Goal: Task Accomplishment & Management: Manage account settings

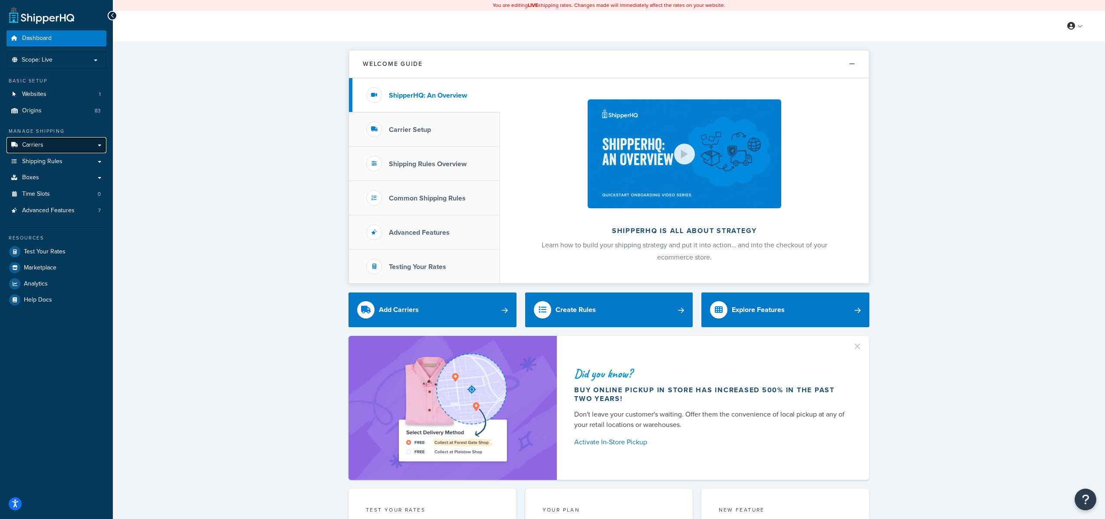
click at [30, 141] on span "Carriers" at bounding box center [32, 144] width 21 height 7
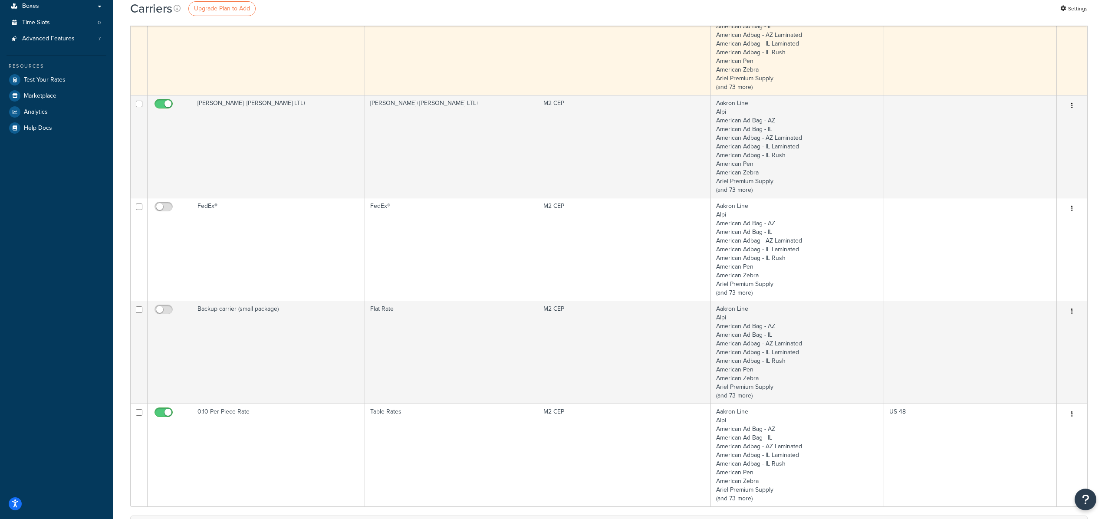
scroll to position [217, 0]
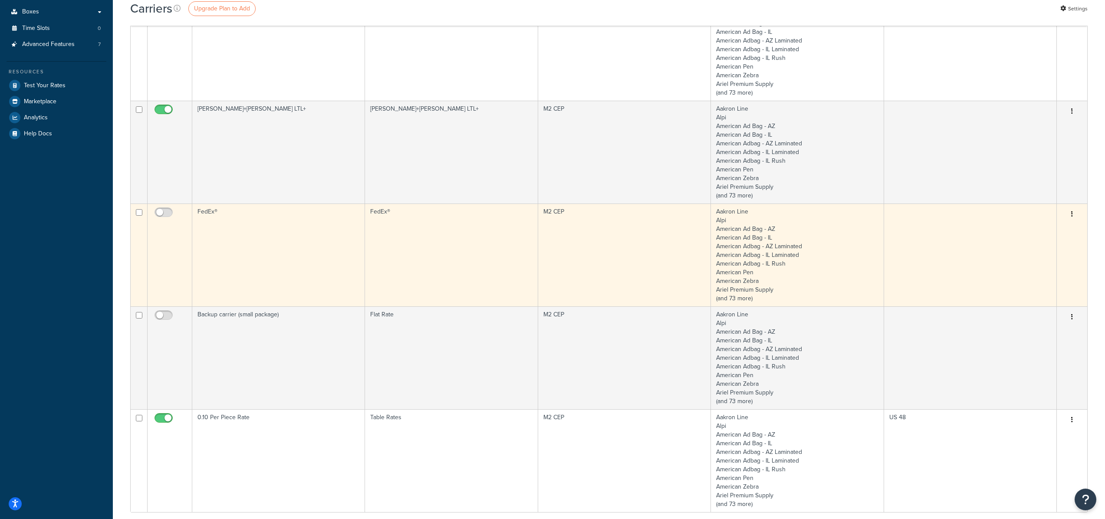
click at [1074, 212] on button "button" at bounding box center [1072, 214] width 12 height 14
click at [1025, 230] on link "Edit" at bounding box center [1036, 232] width 69 height 18
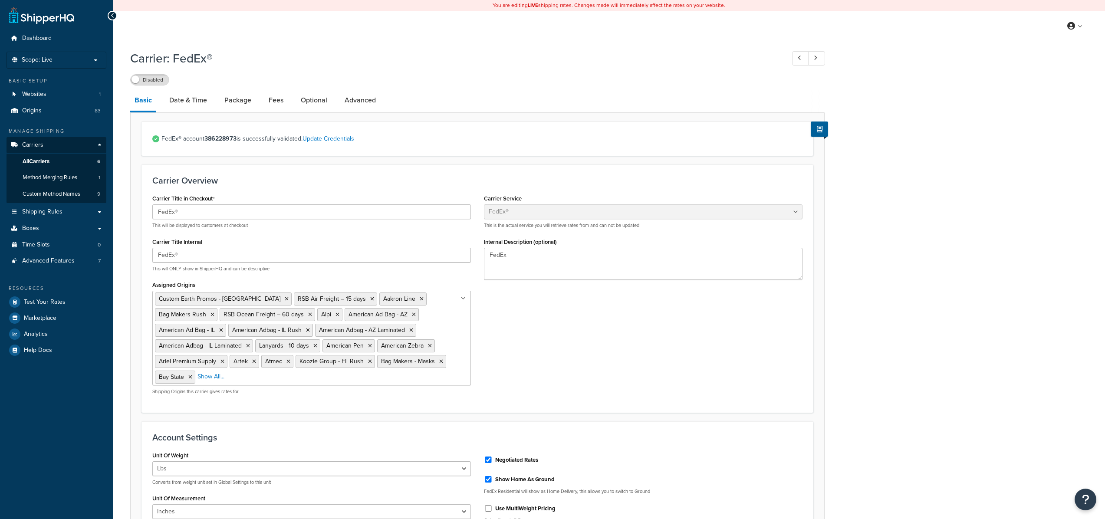
select select "fedEx"
select select "REGULAR_PICKUP"
select select "YOUR_PACKAGING"
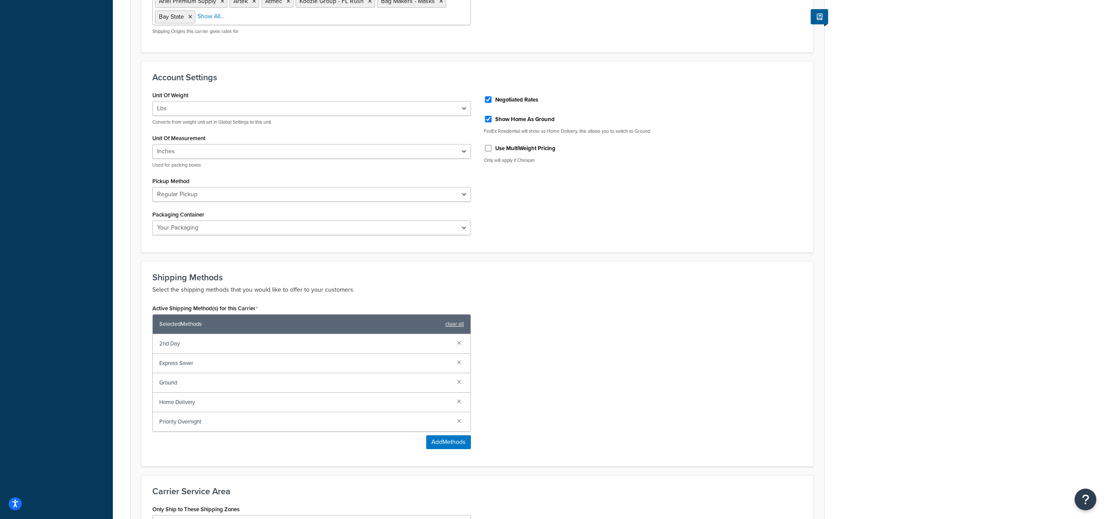
scroll to position [356, 0]
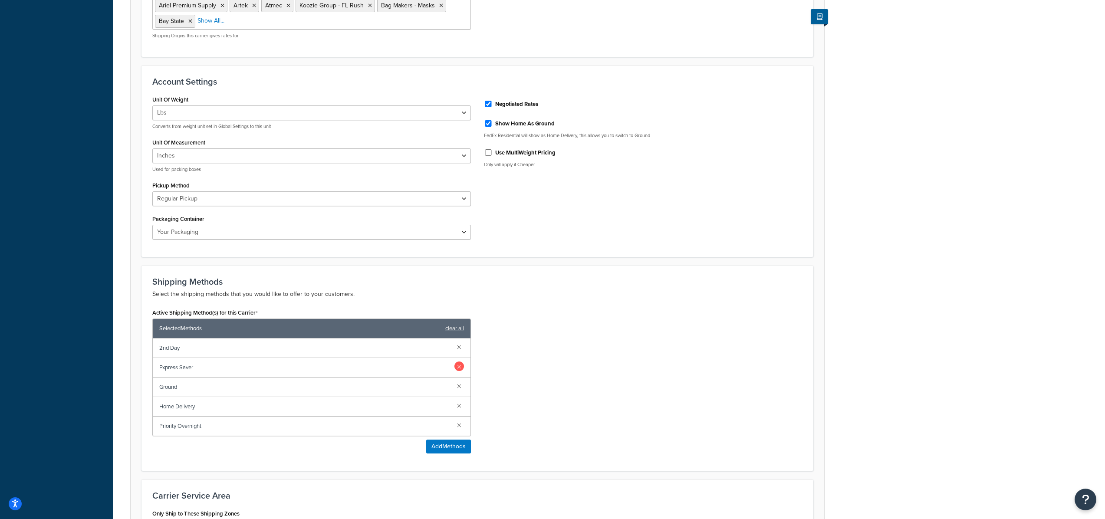
click at [459, 363] on link at bounding box center [459, 366] width 10 height 10
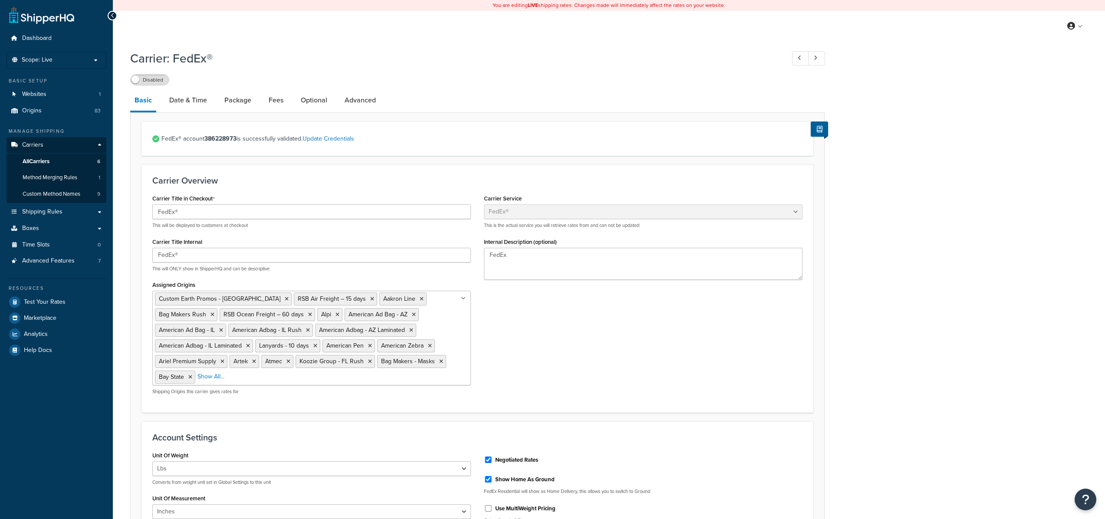
select select "fedEx"
select select "REGULAR_PICKUP"
select select "YOUR_PACKAGING"
click at [42, 111] on link "Origins 83" at bounding box center [57, 111] width 100 height 16
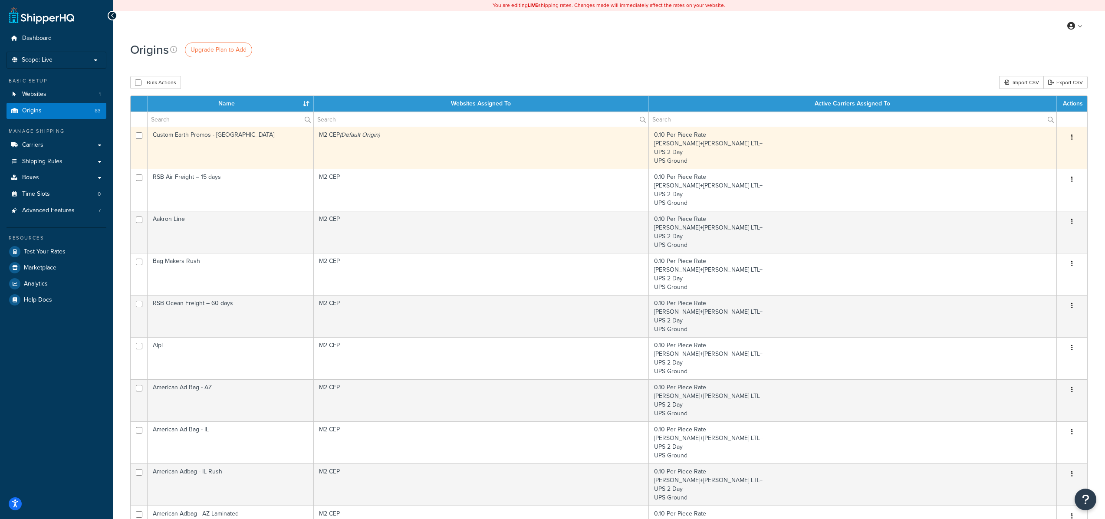
click at [1072, 138] on icon "button" at bounding box center [1072, 137] width 2 height 6
click at [1029, 149] on link "Edit" at bounding box center [1043, 154] width 69 height 18
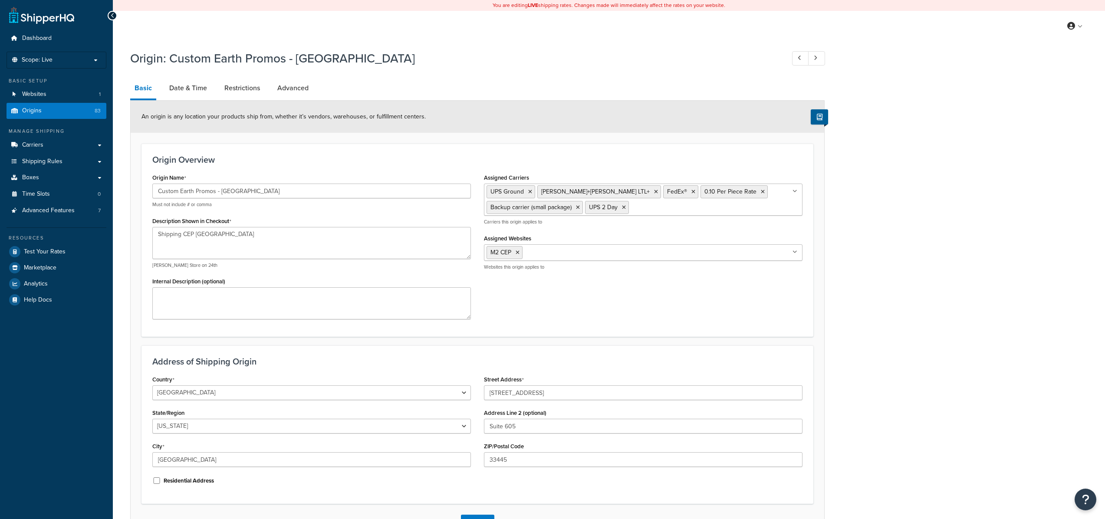
select select "9"
click at [38, 159] on span "Shipping Rules" at bounding box center [42, 161] width 40 height 7
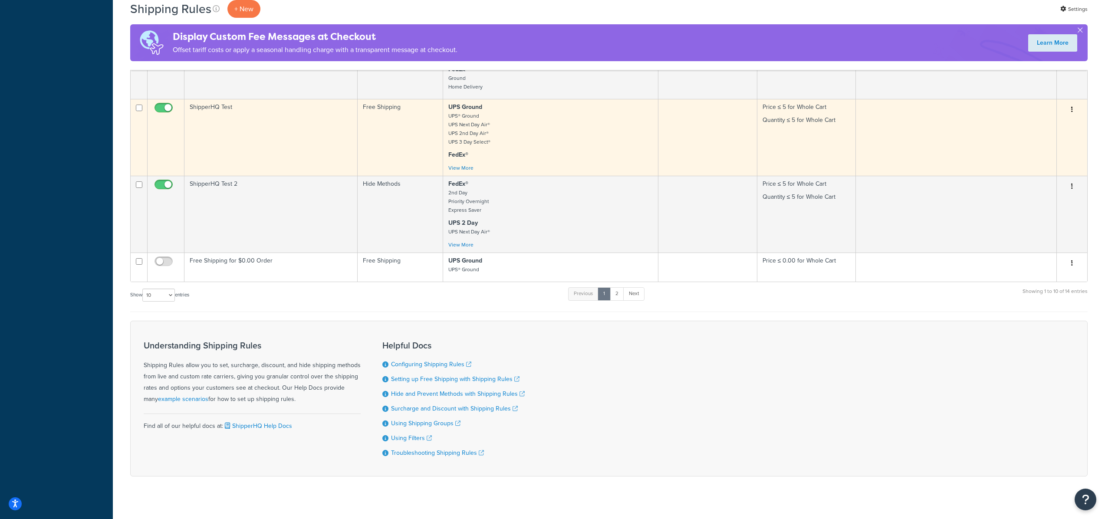
scroll to position [536, 0]
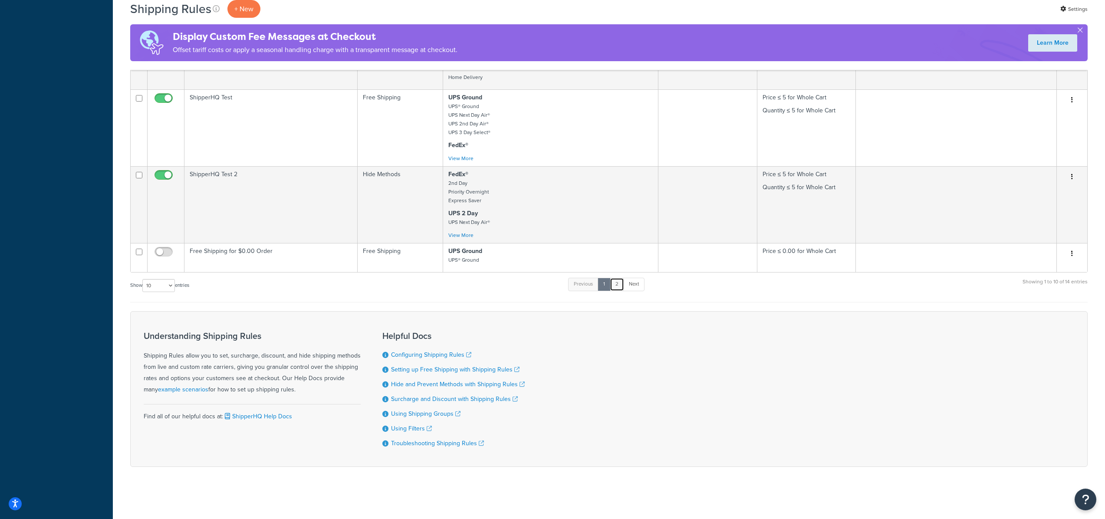
click at [619, 283] on link "2" at bounding box center [617, 284] width 14 height 13
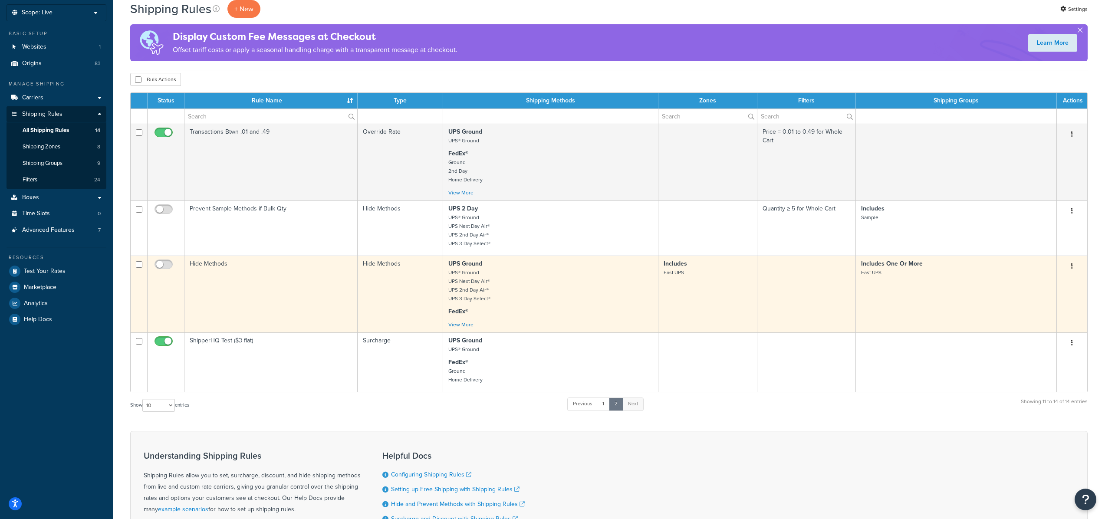
scroll to position [0, 0]
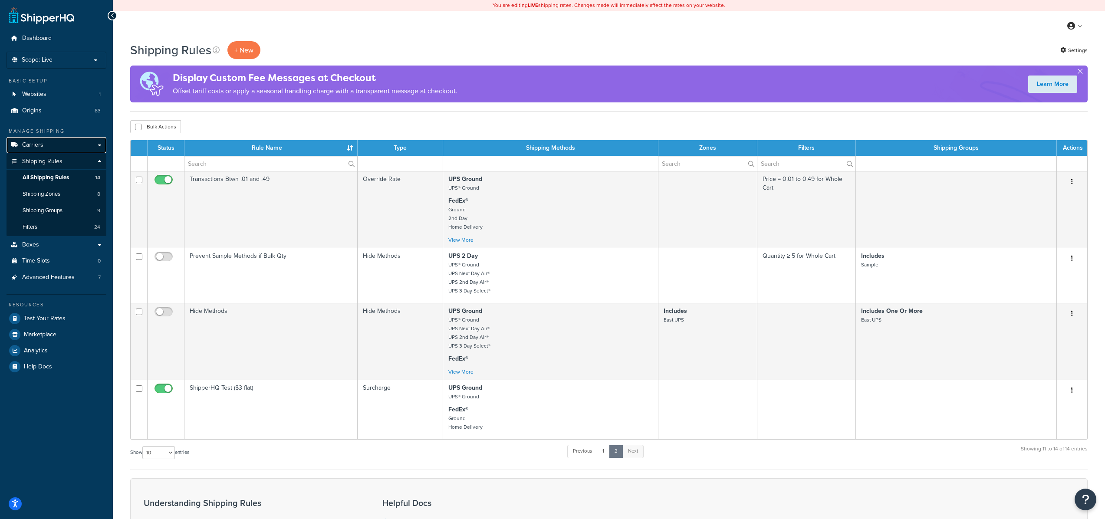
click at [39, 146] on span "Carriers" at bounding box center [32, 144] width 21 height 7
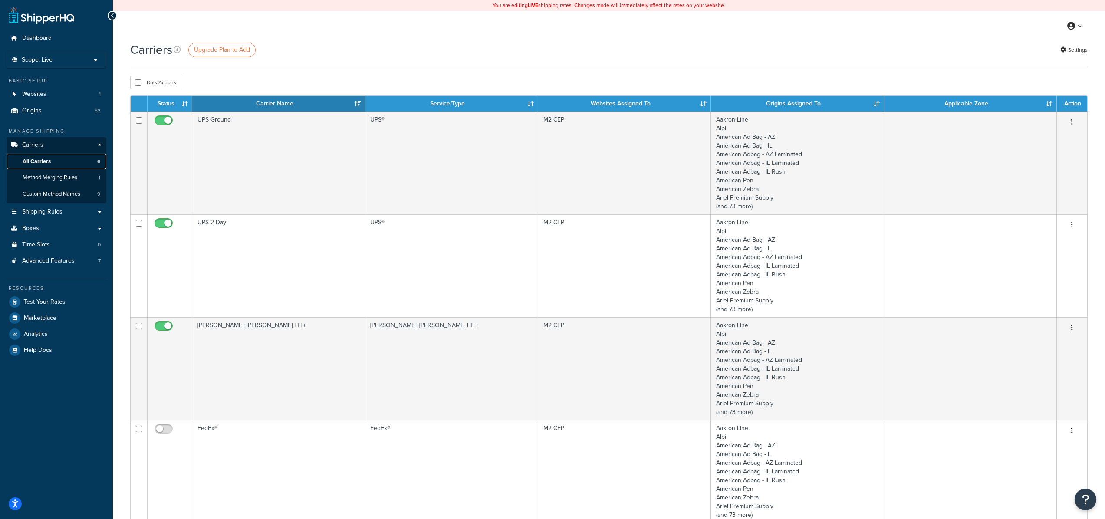
click at [39, 161] on span "All Carriers" at bounding box center [37, 161] width 28 height 7
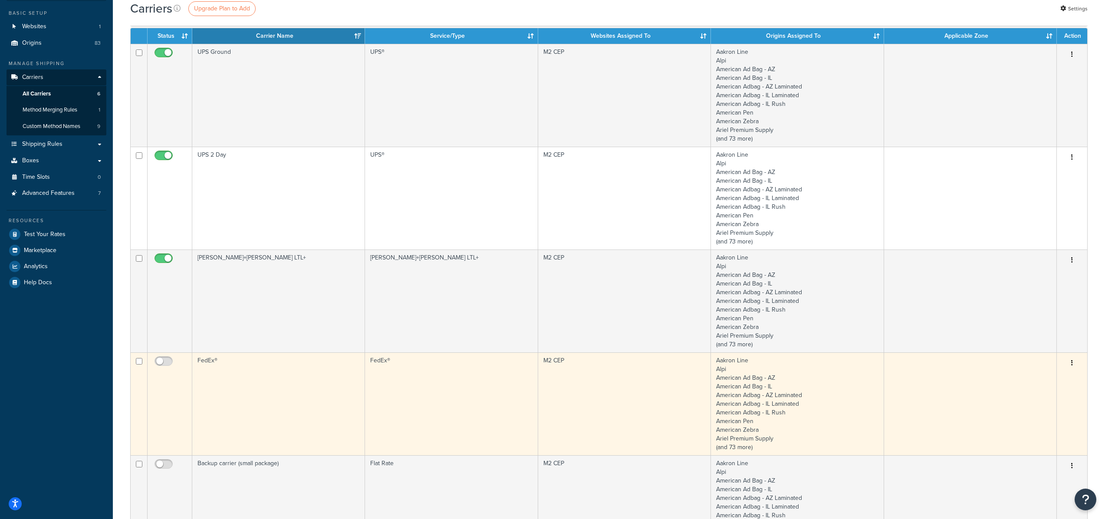
scroll to position [69, 0]
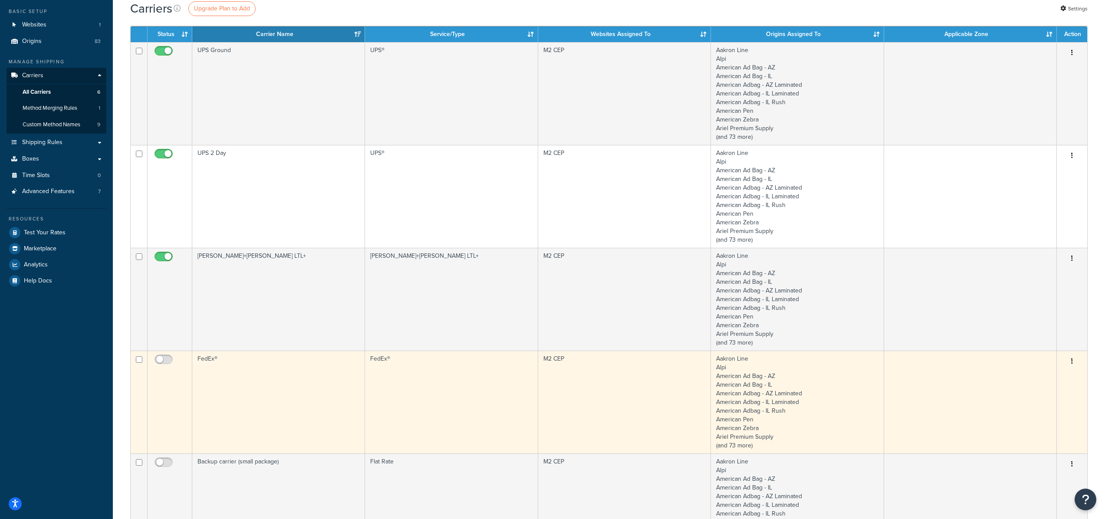
click at [205, 357] on td "FedEx®" at bounding box center [278, 402] width 173 height 103
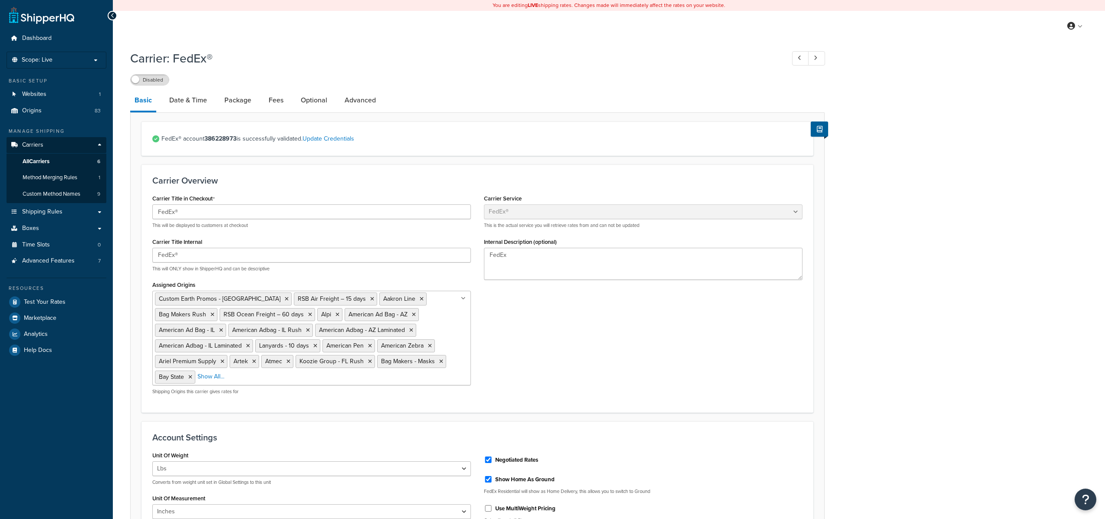
select select "fedEx"
select select "REGULAR_PICKUP"
select select "YOUR_PACKAGING"
click at [343, 139] on link "Update Credentials" at bounding box center [328, 138] width 52 height 9
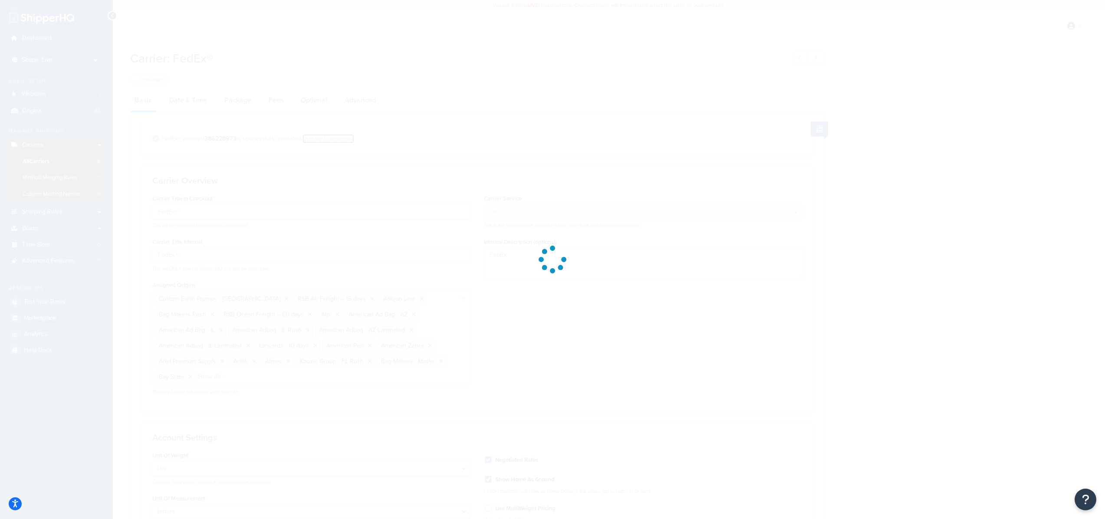
select select "US"
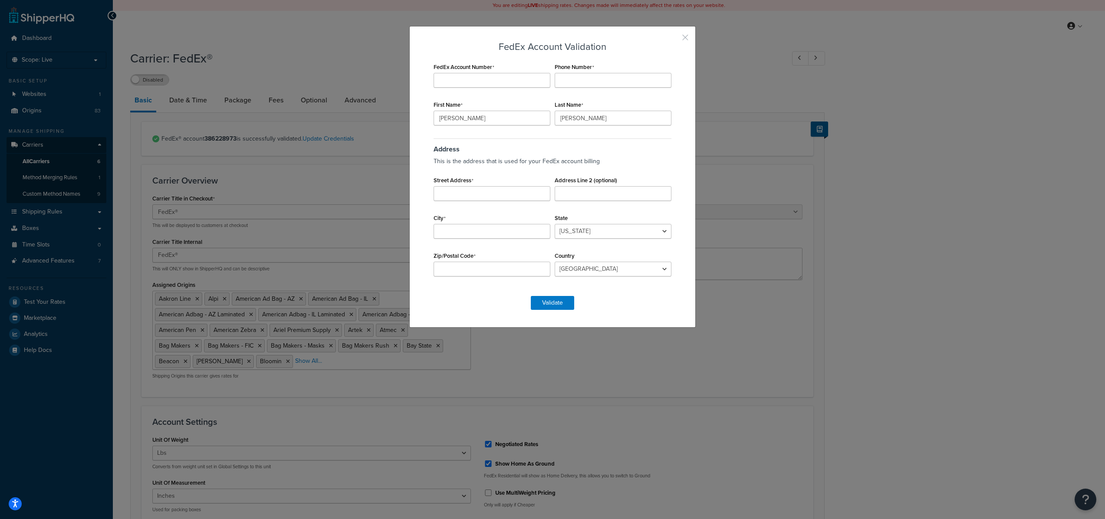
click at [674, 39] on button "button" at bounding box center [672, 40] width 2 height 2
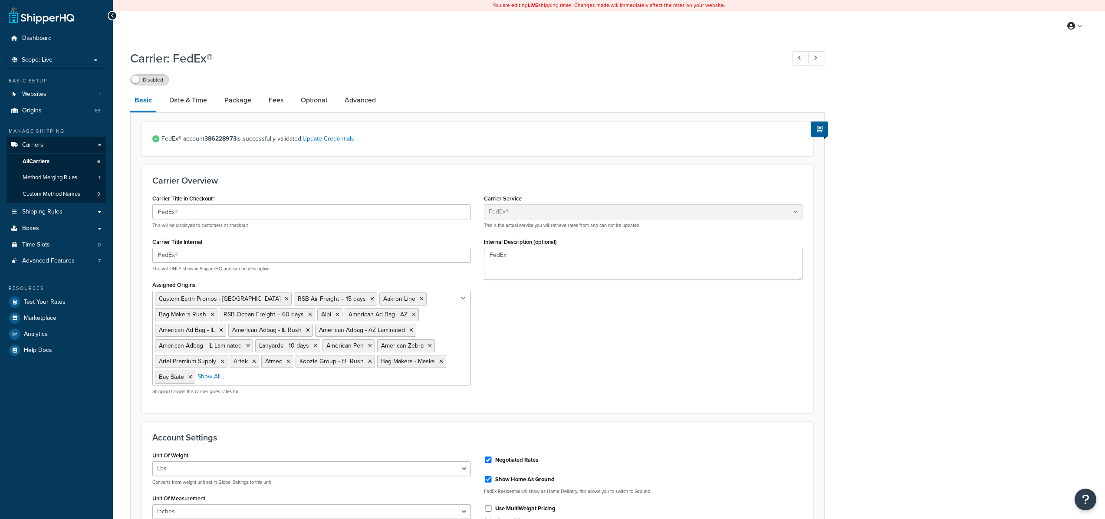
select select "fedEx"
select select "REGULAR_PICKUP"
select select "YOUR_PACKAGING"
click at [360, 104] on link "Advanced" at bounding box center [360, 100] width 40 height 21
select select "false"
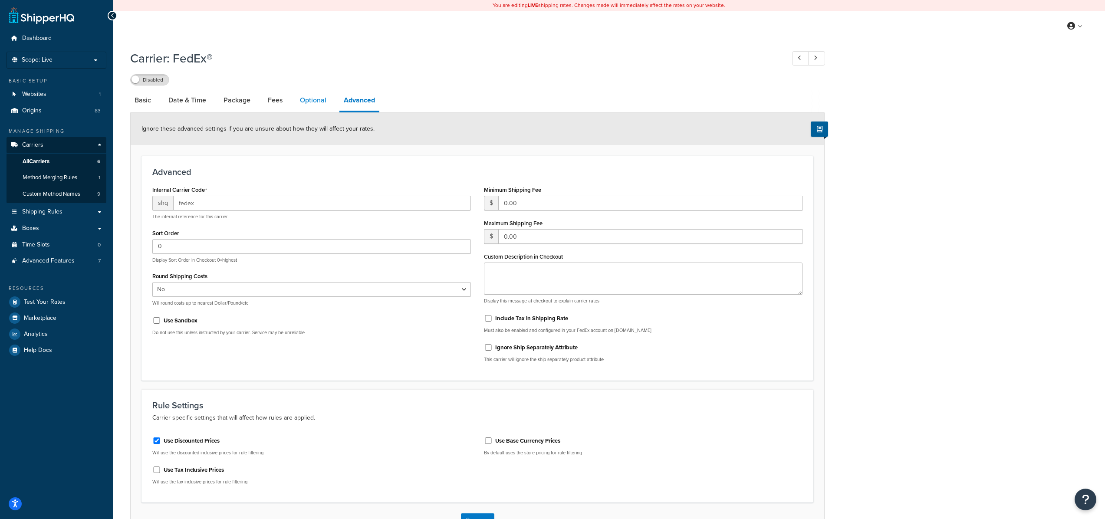
click at [315, 99] on link "Optional" at bounding box center [313, 100] width 35 height 21
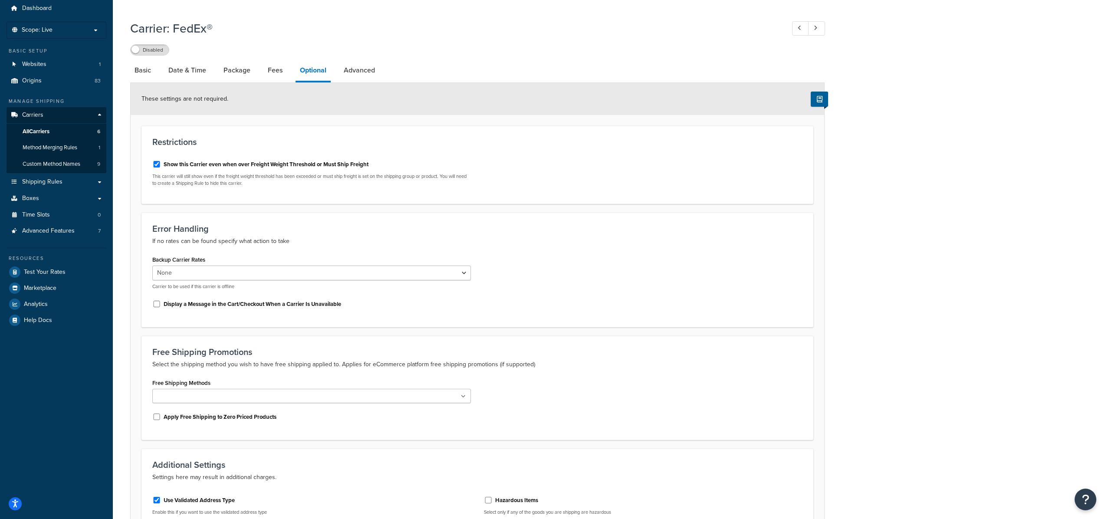
scroll to position [15, 0]
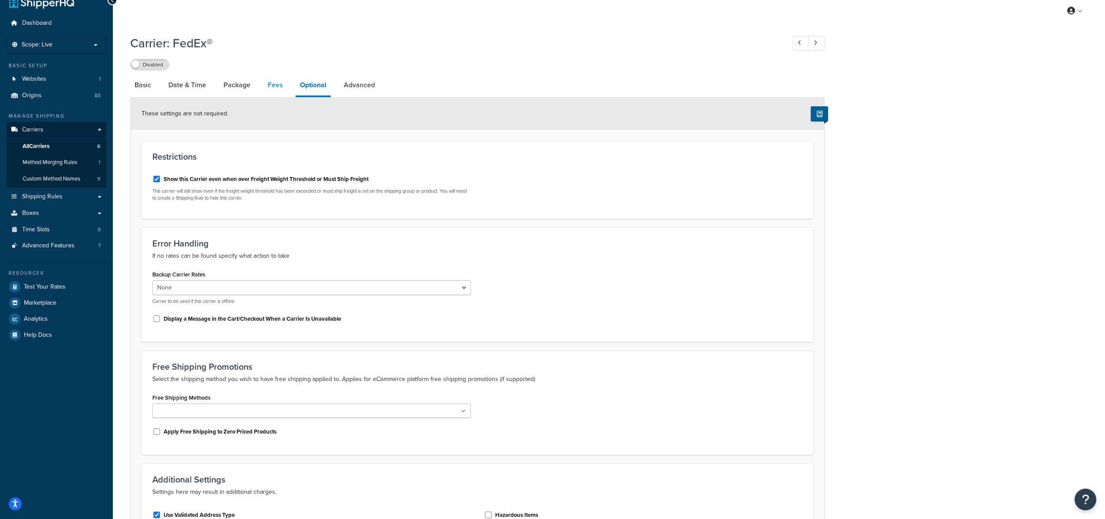
click at [279, 84] on link "Fees" at bounding box center [274, 85] width 23 height 21
select select "package"
select select "AFTER"
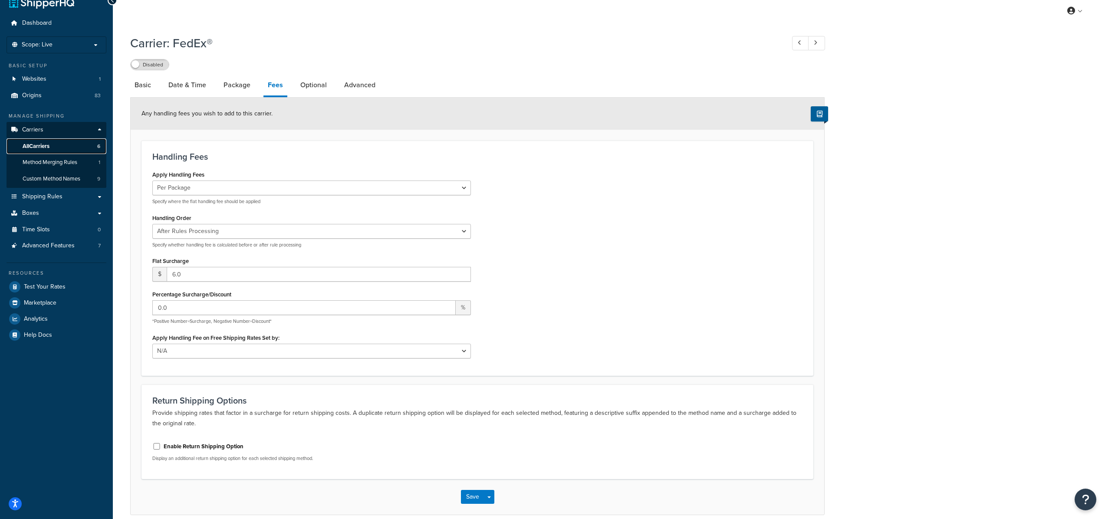
click at [35, 146] on span "All Carriers" at bounding box center [36, 146] width 27 height 7
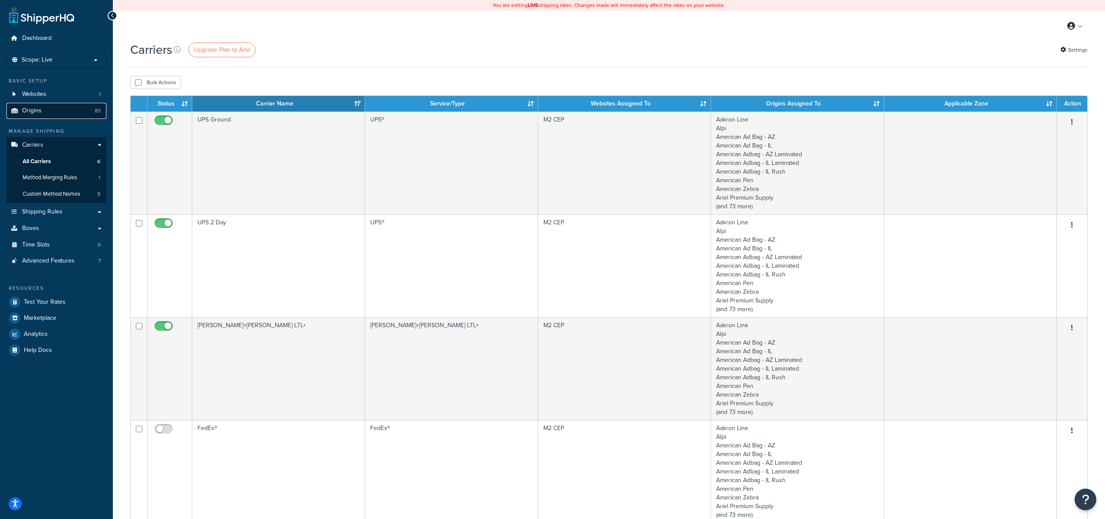
click at [49, 115] on link "Origins 83" at bounding box center [57, 111] width 100 height 16
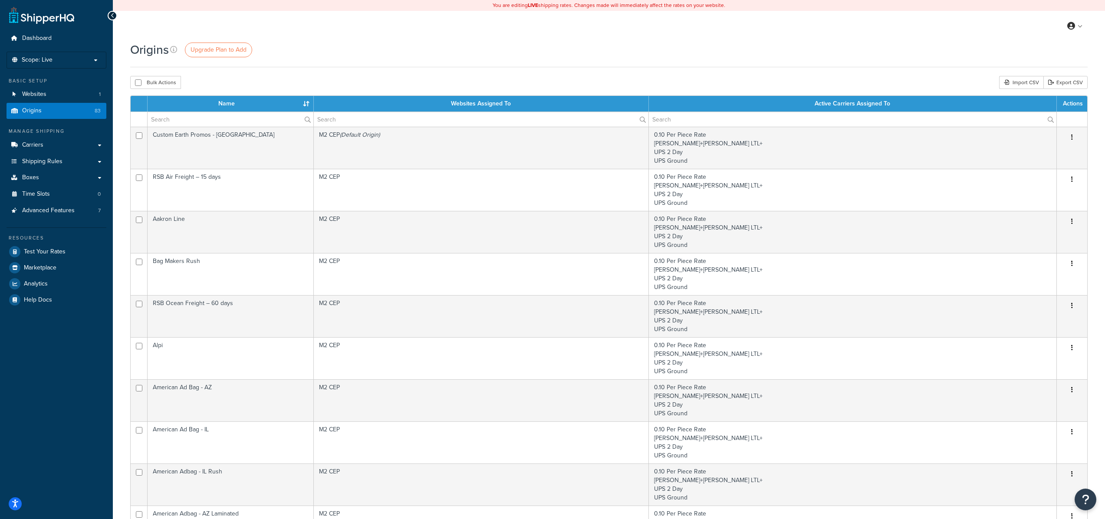
scroll to position [0, 0]
click at [46, 181] on link "Boxes" at bounding box center [57, 177] width 100 height 16
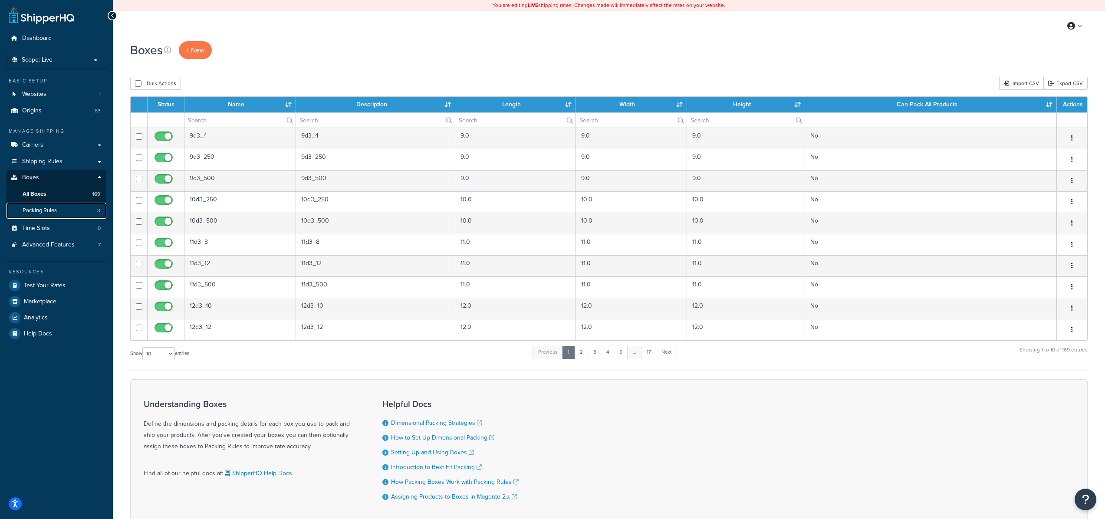
click at [53, 212] on span "Packing Rules" at bounding box center [40, 210] width 34 height 7
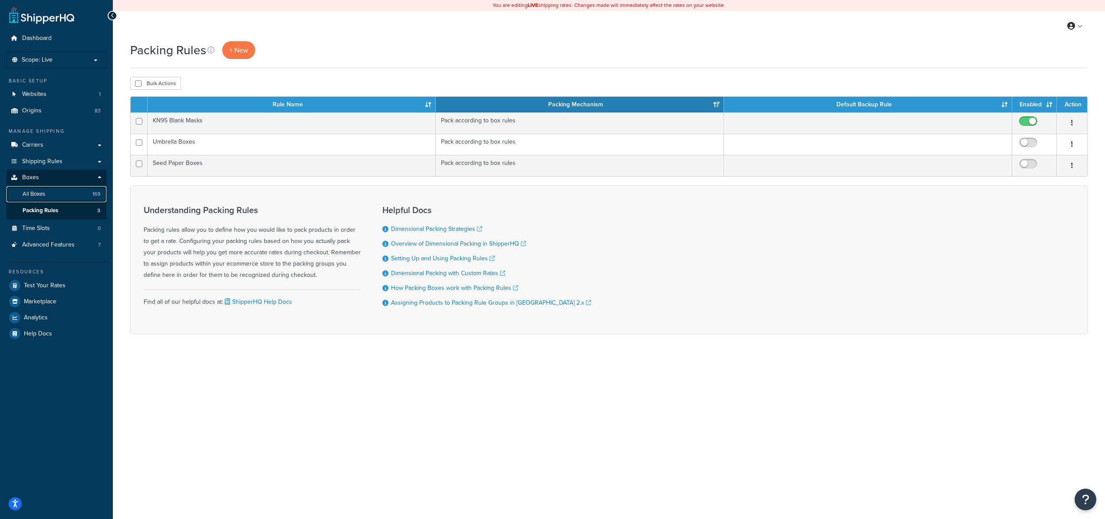
click at [33, 194] on span "All Boxes" at bounding box center [34, 194] width 23 height 7
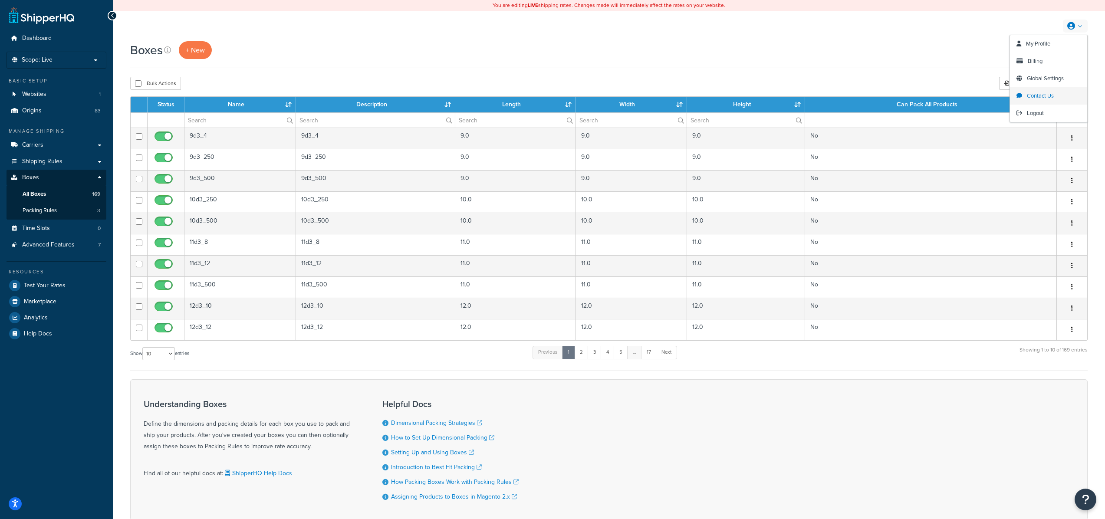
click at [1040, 94] on span "Contact Us" at bounding box center [1040, 96] width 27 height 8
